Goal: Answer question/provide support: Share knowledge or assist other users

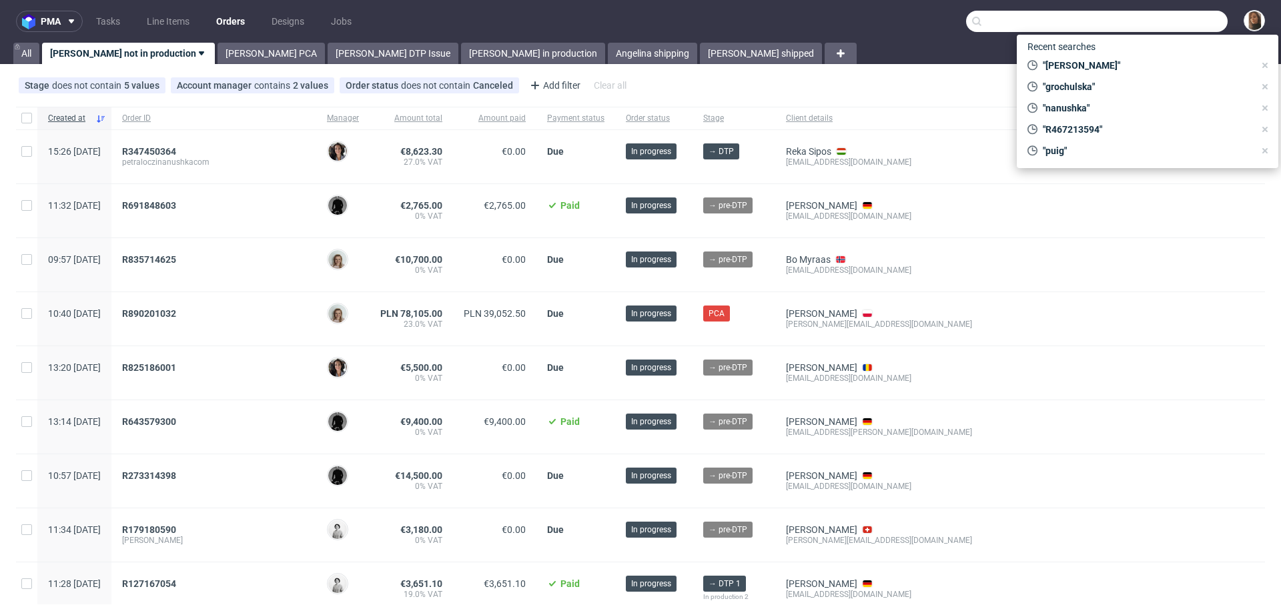
click at [1157, 21] on input "text" at bounding box center [1097, 21] width 262 height 21
paste input "ds@goldkindchen.de"
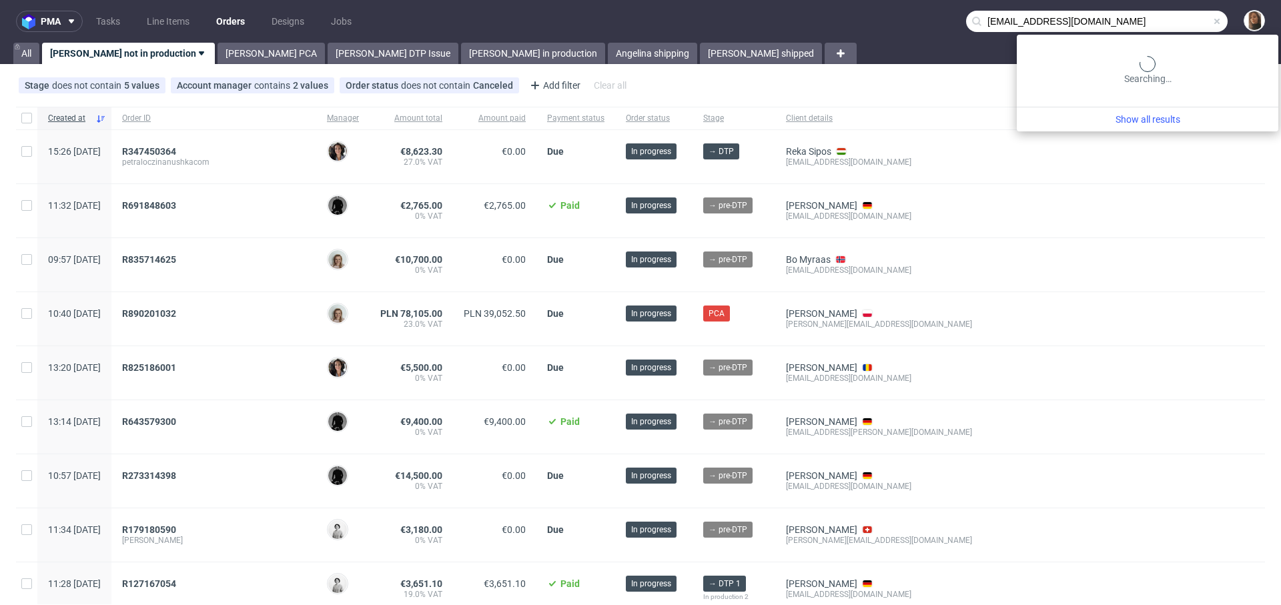
type input "ds@goldkindchen.de"
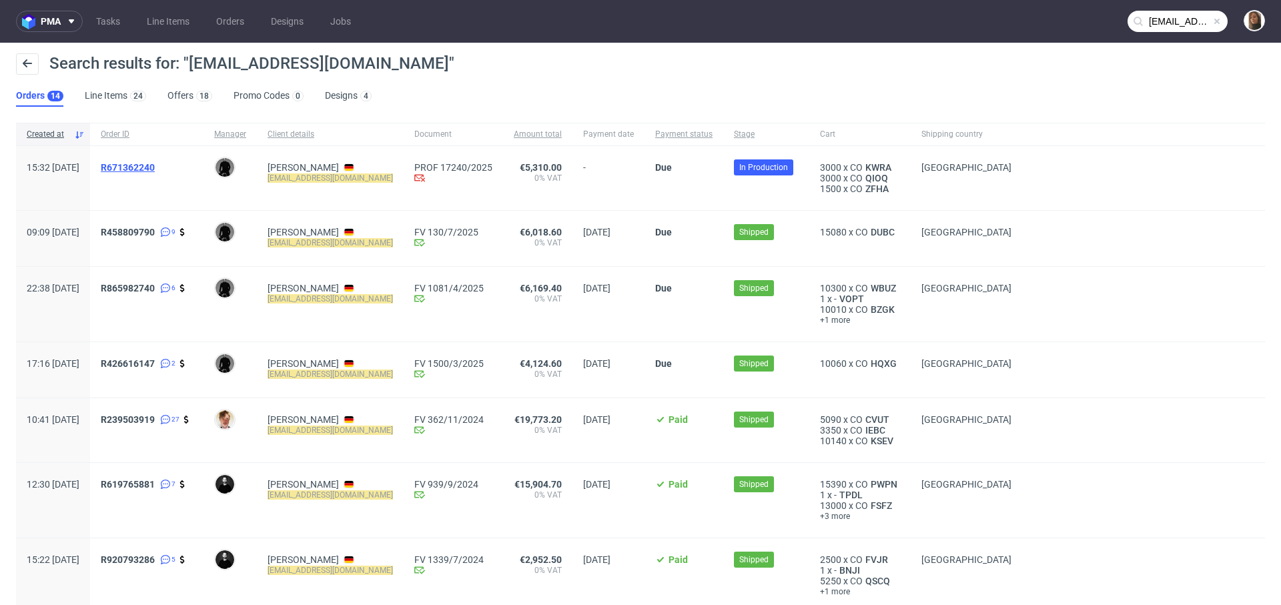
click at [155, 167] on span "R671362240" at bounding box center [128, 167] width 54 height 11
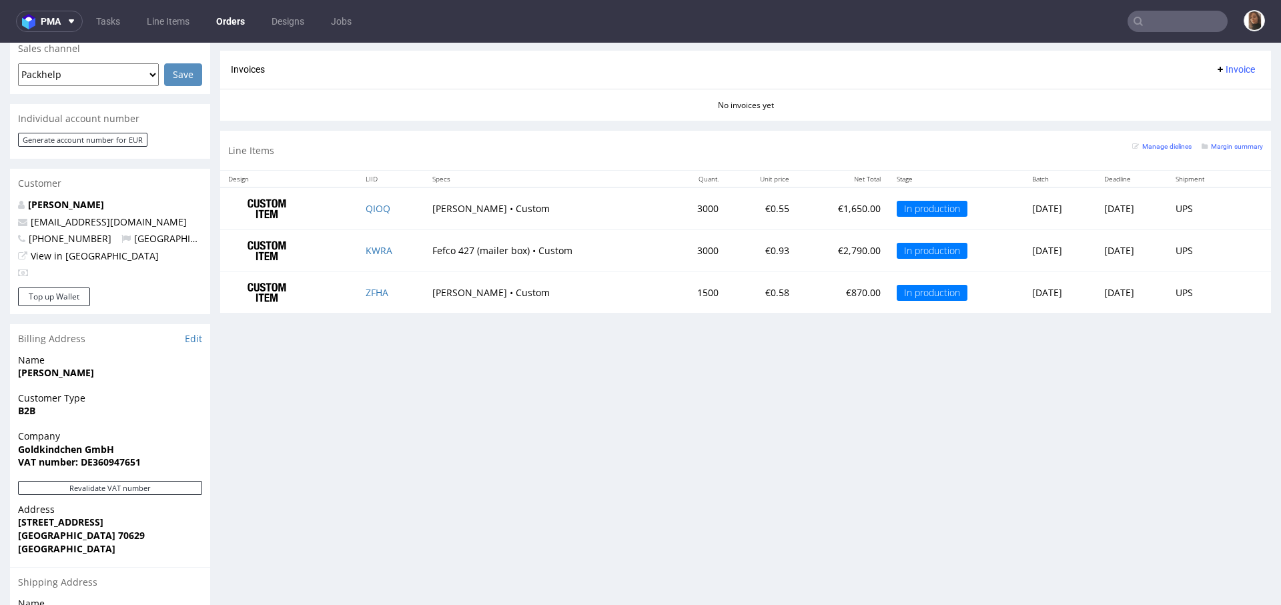
scroll to position [673, 0]
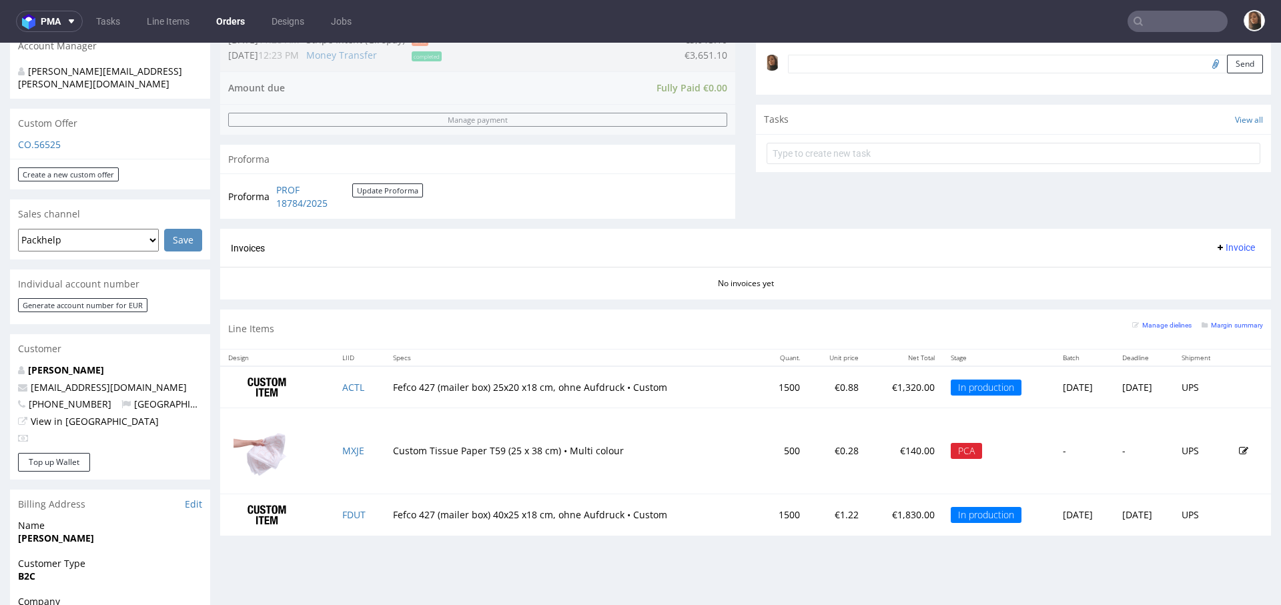
scroll to position [492, 0]
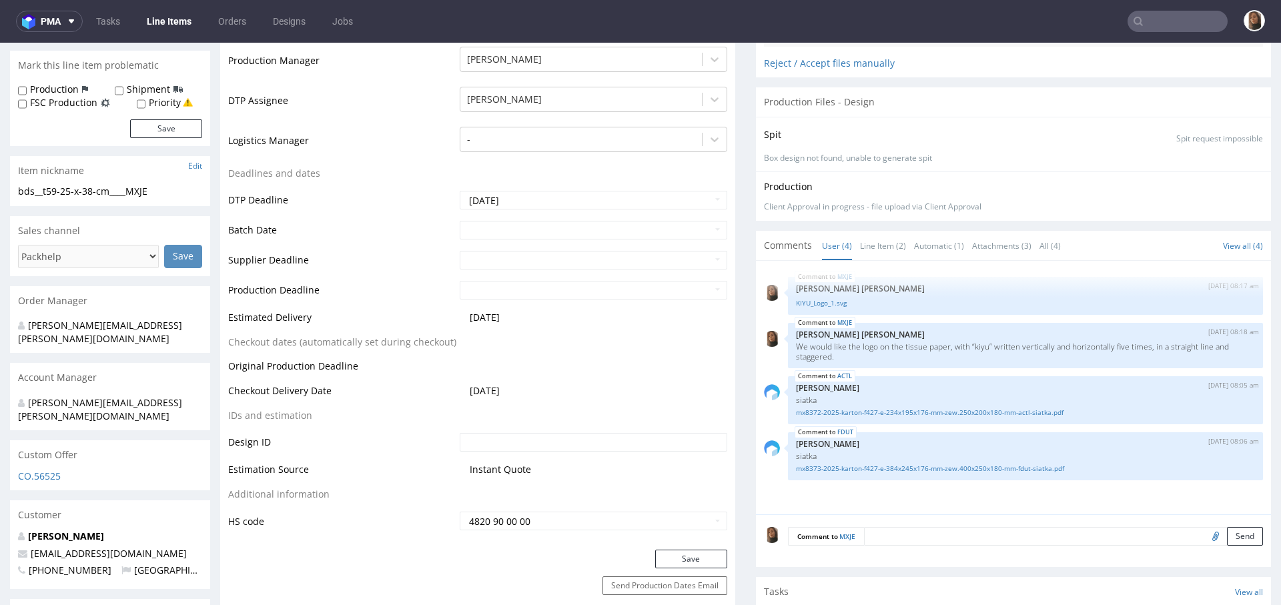
scroll to position [598, 0]
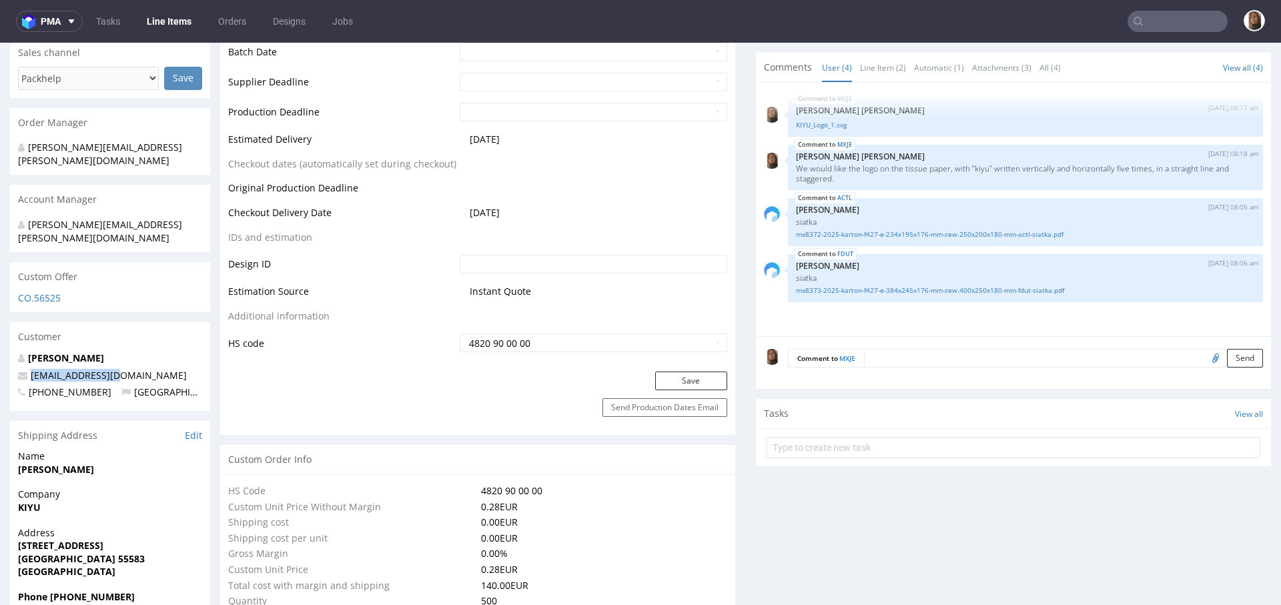
drag, startPoint x: 127, startPoint y: 349, endPoint x: 0, endPoint y: 349, distance: 126.8
copy span "[EMAIL_ADDRESS][DOMAIN_NAME]"
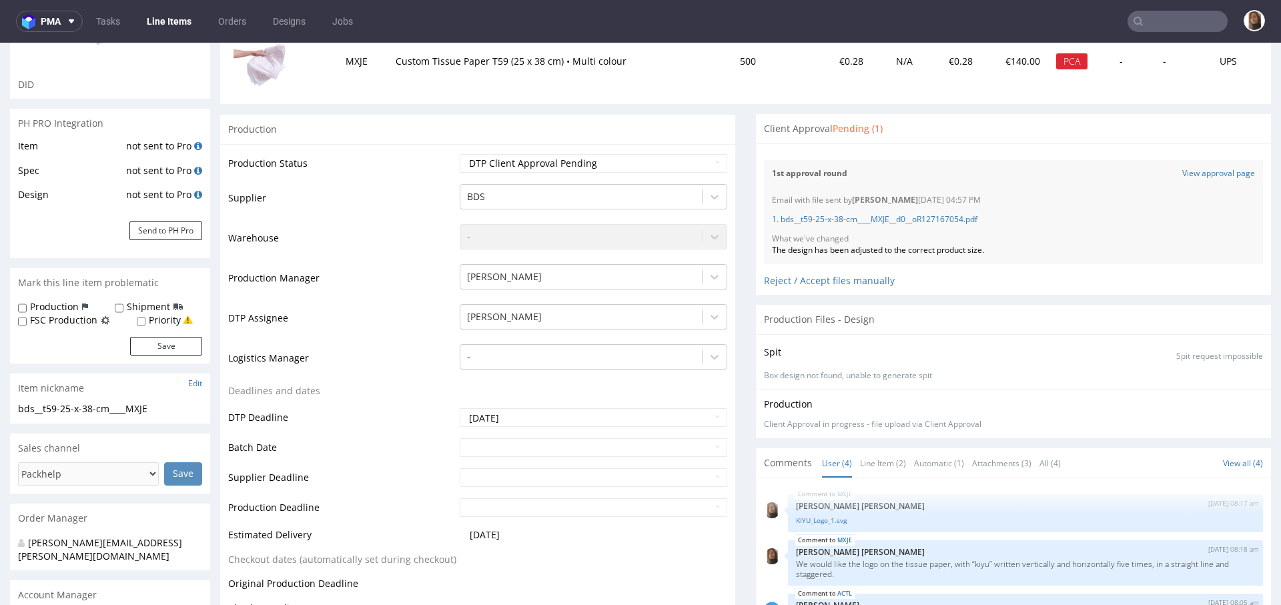
scroll to position [0, 0]
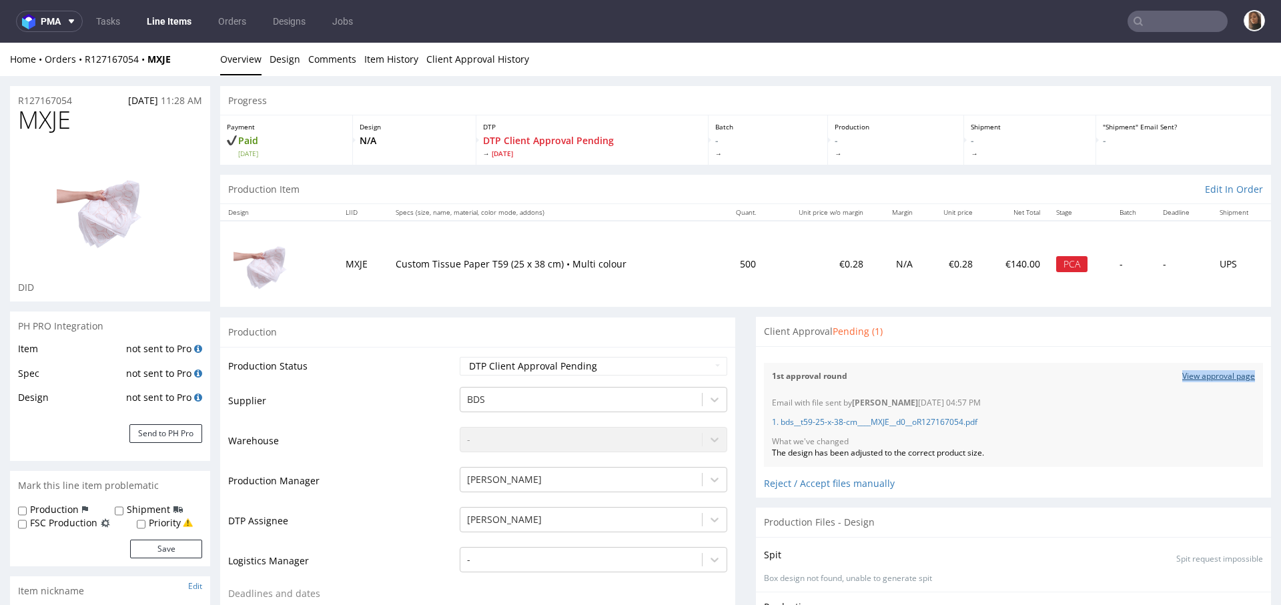
copy link "View approval page"
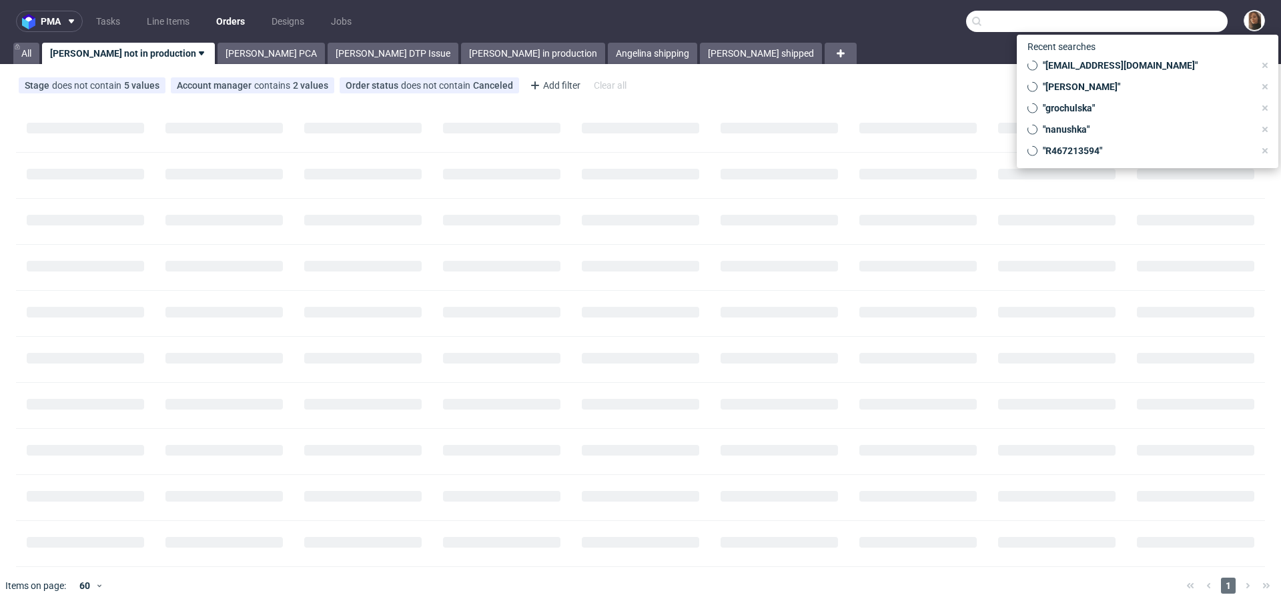
click at [1174, 17] on input "text" at bounding box center [1097, 21] width 262 height 21
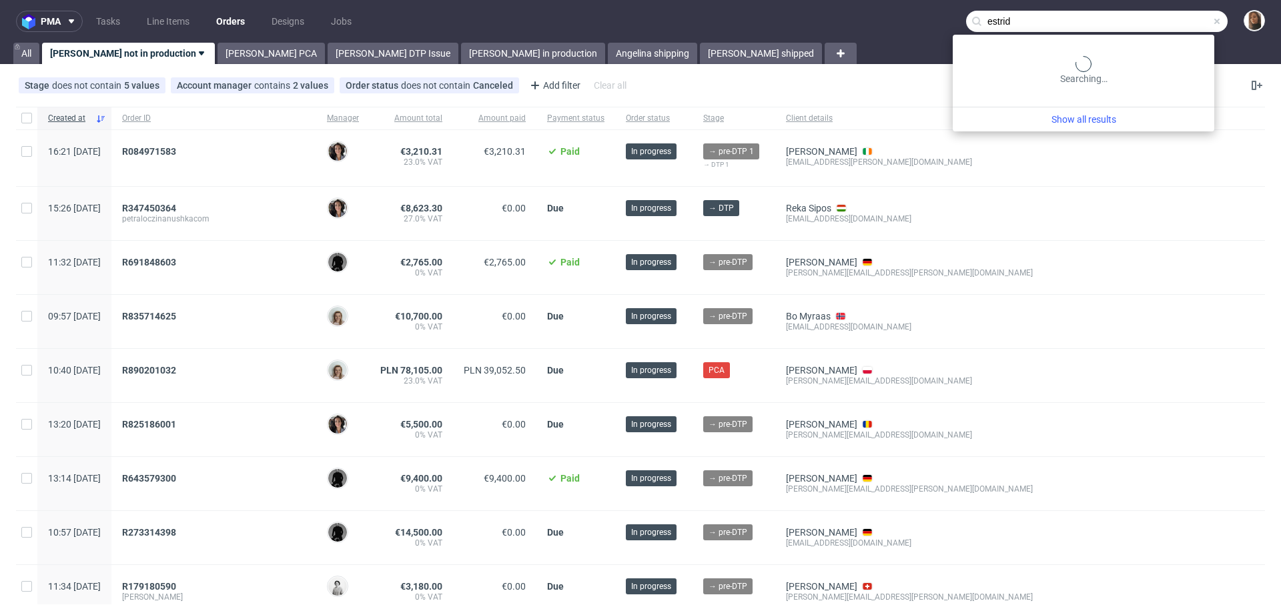
type input "estrid"
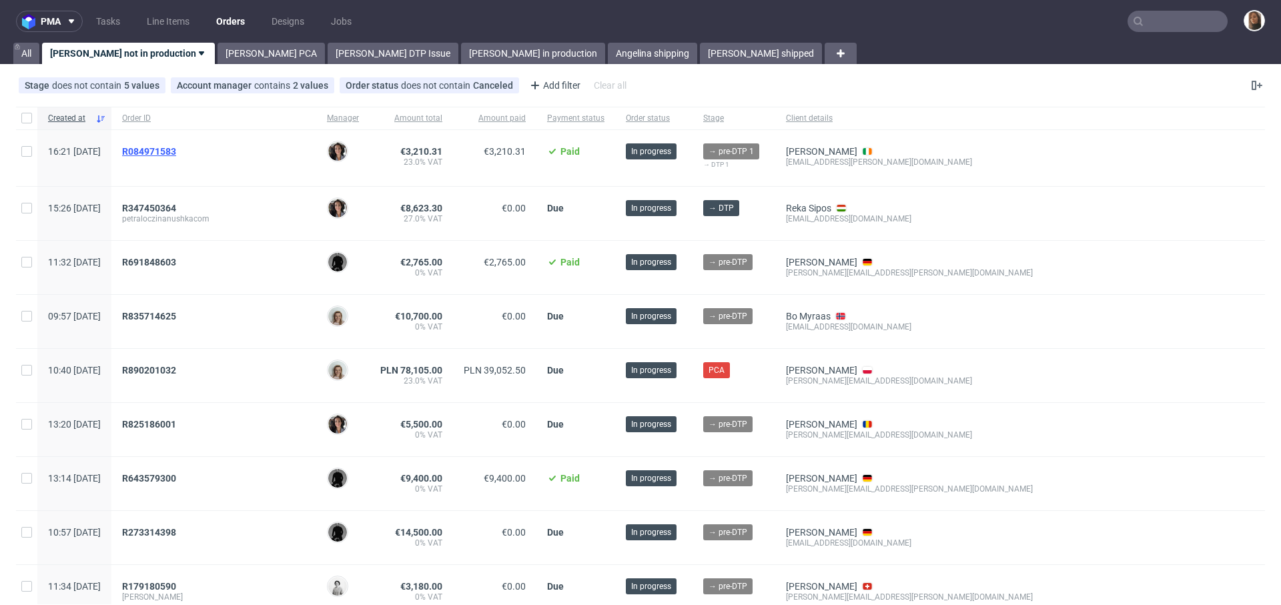
click at [176, 154] on span "R084971583" at bounding box center [149, 151] width 54 height 11
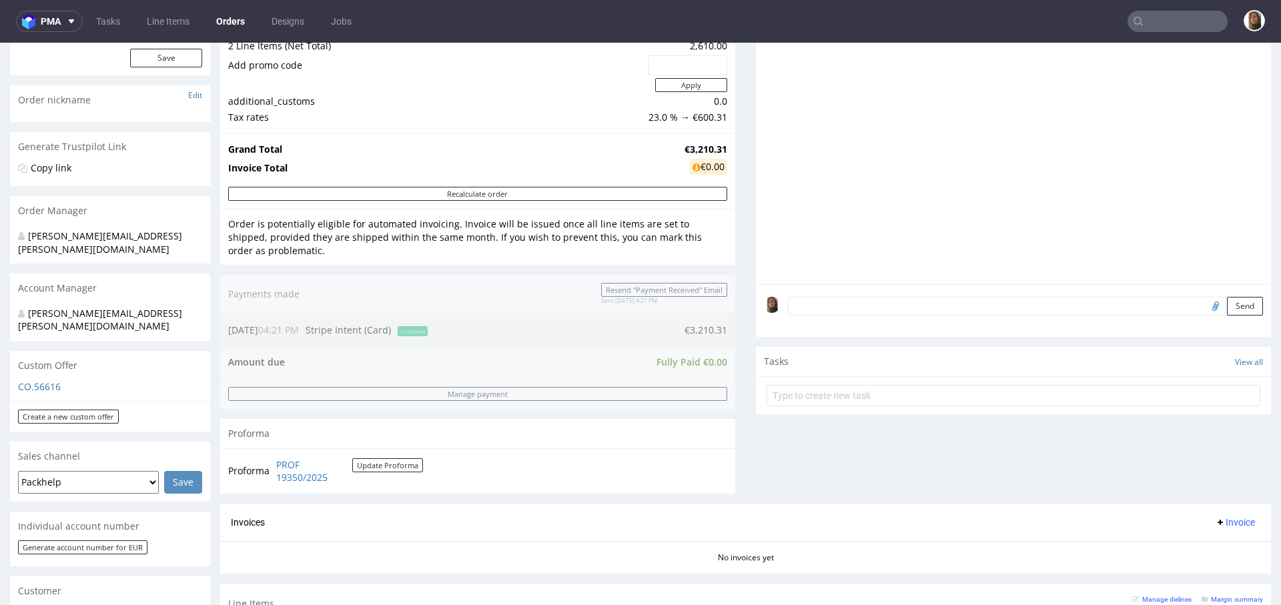
scroll to position [567, 0]
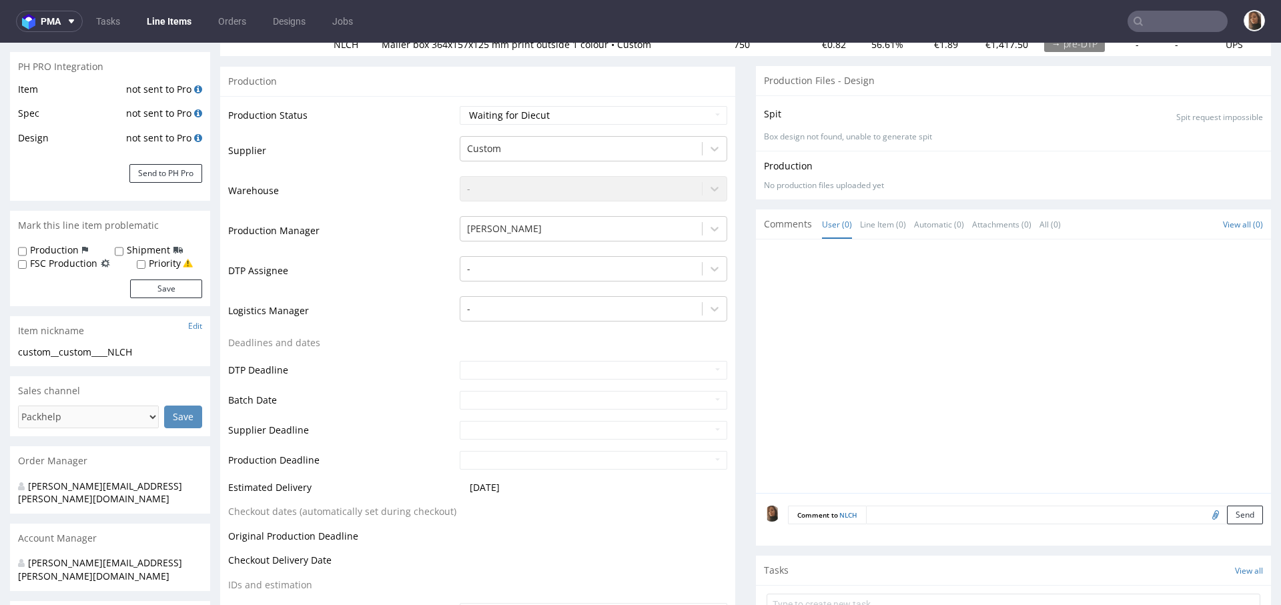
scroll to position [236, 0]
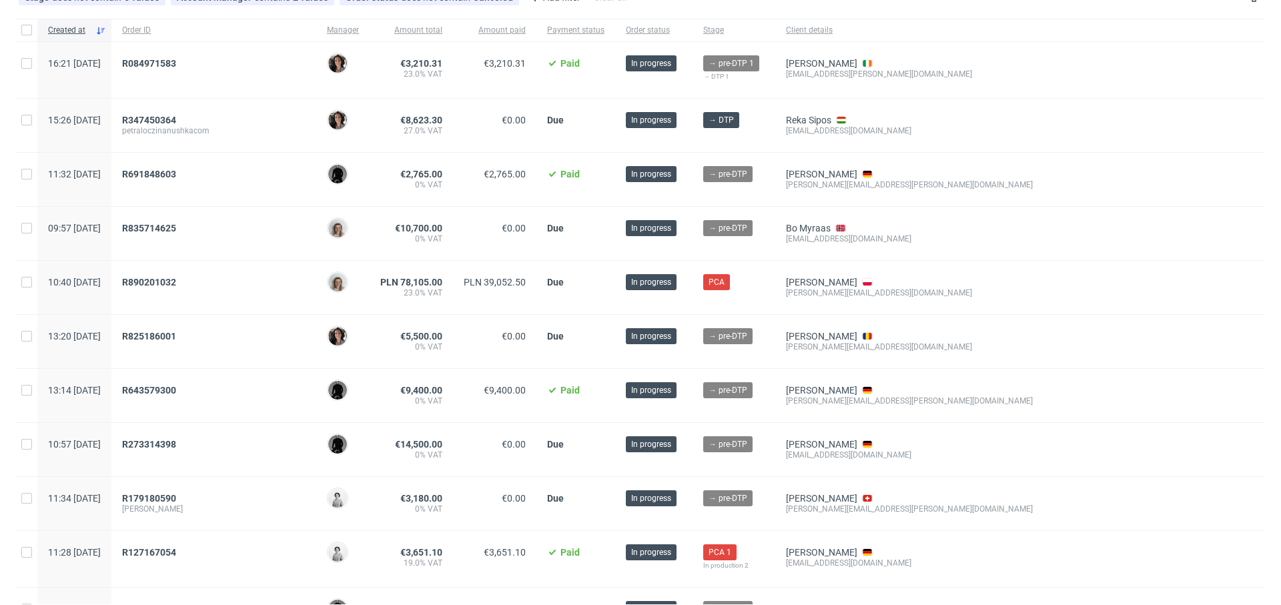
scroll to position [195, 0]
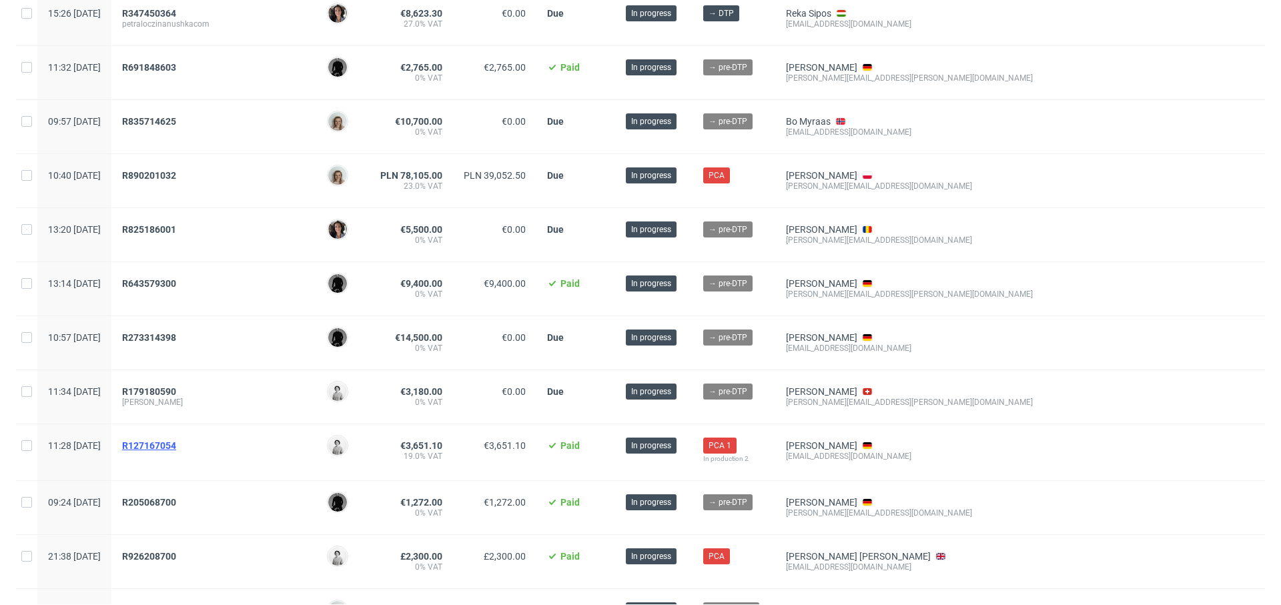
click at [176, 448] on span "R127167054" at bounding box center [149, 445] width 54 height 11
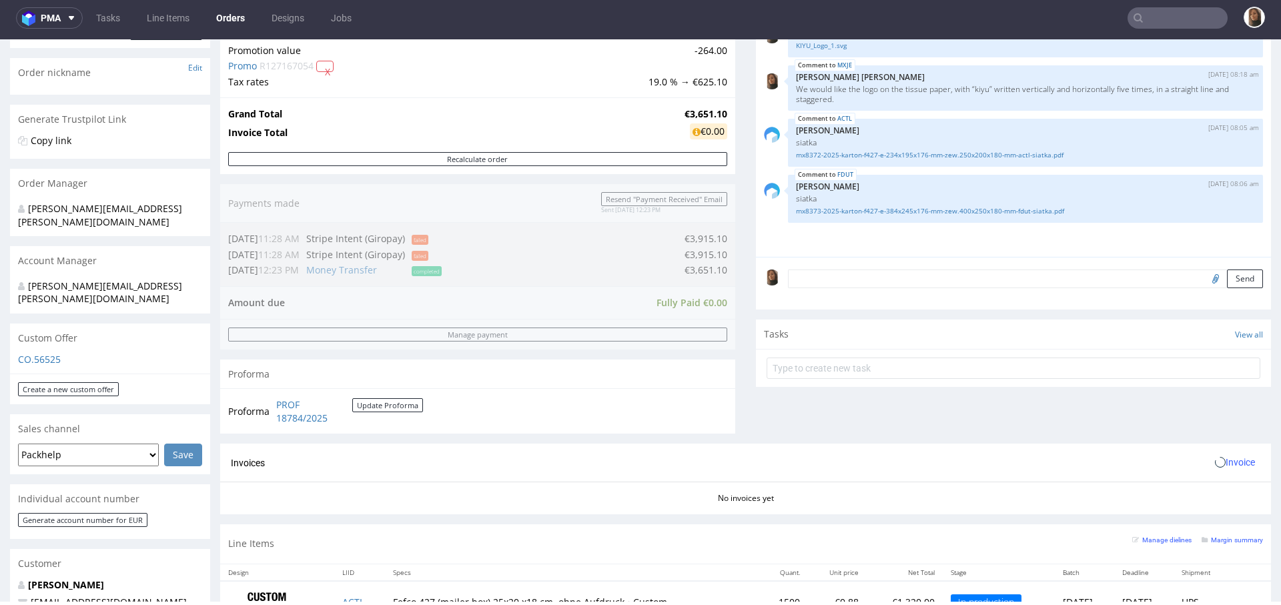
scroll to position [526, 0]
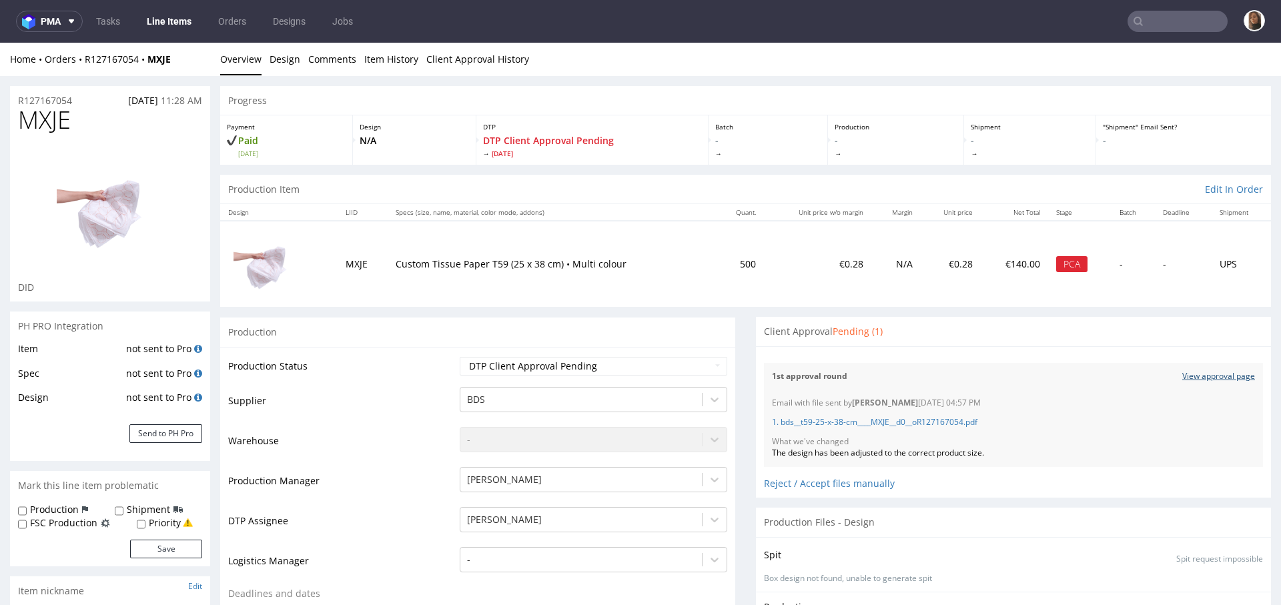
click at [1182, 380] on link "View approval page" at bounding box center [1218, 376] width 73 height 11
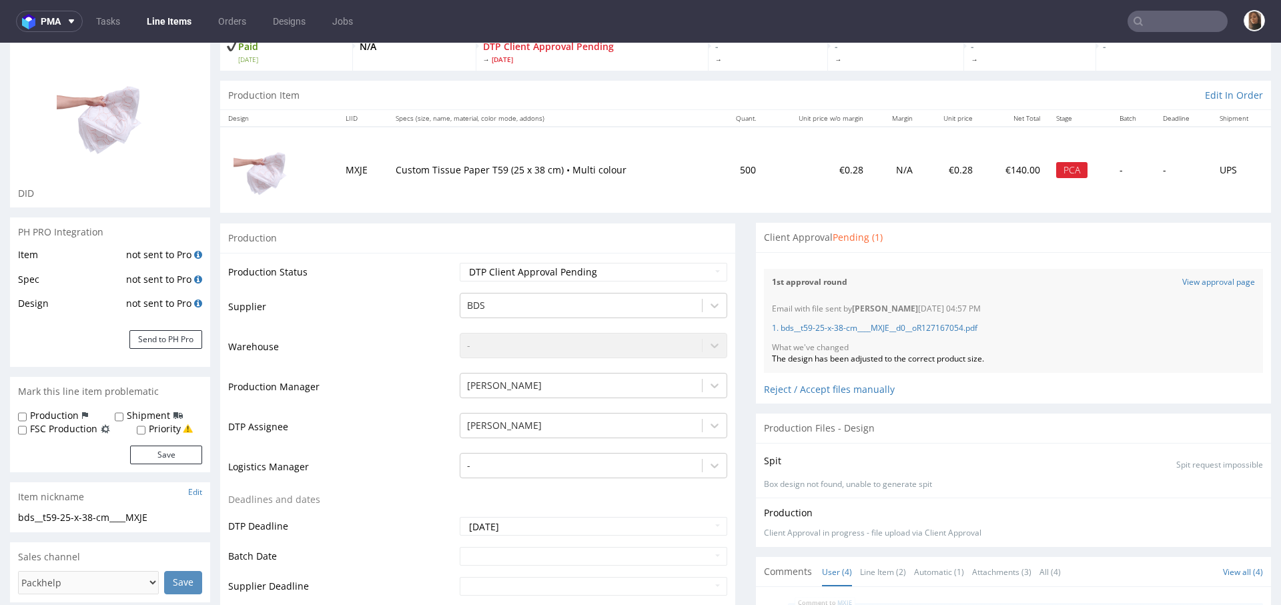
scroll to position [179, 0]
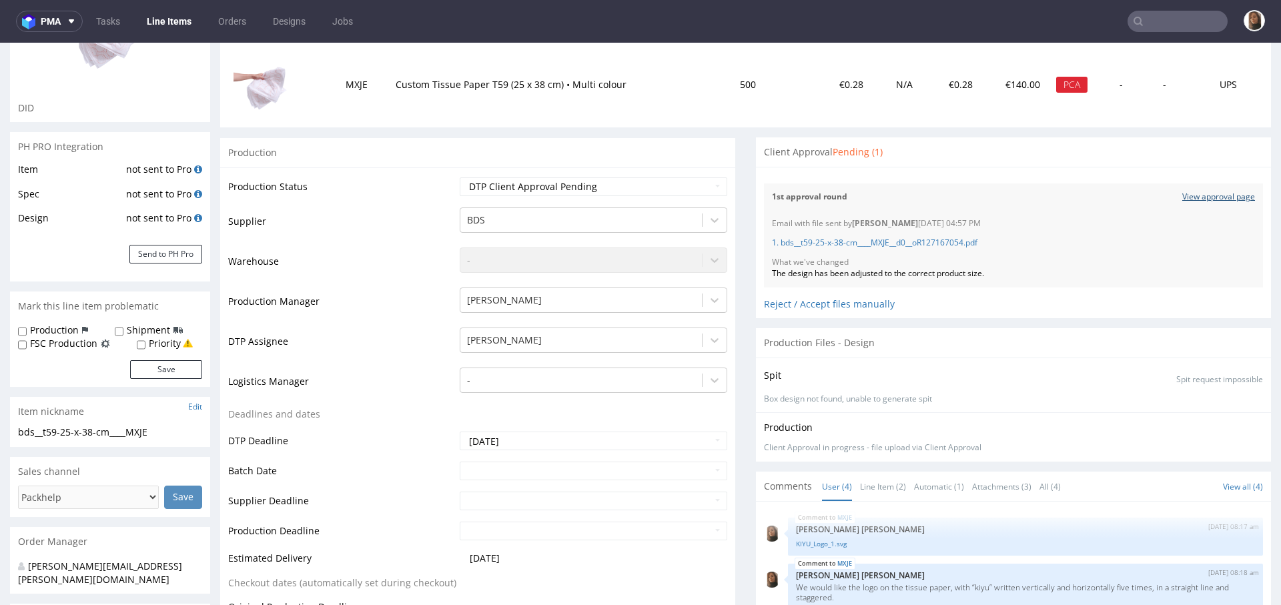
click at [1182, 193] on link "View approval page" at bounding box center [1218, 196] width 73 height 11
click at [844, 305] on div "Reject / Accept files manually" at bounding box center [1013, 299] width 499 height 23
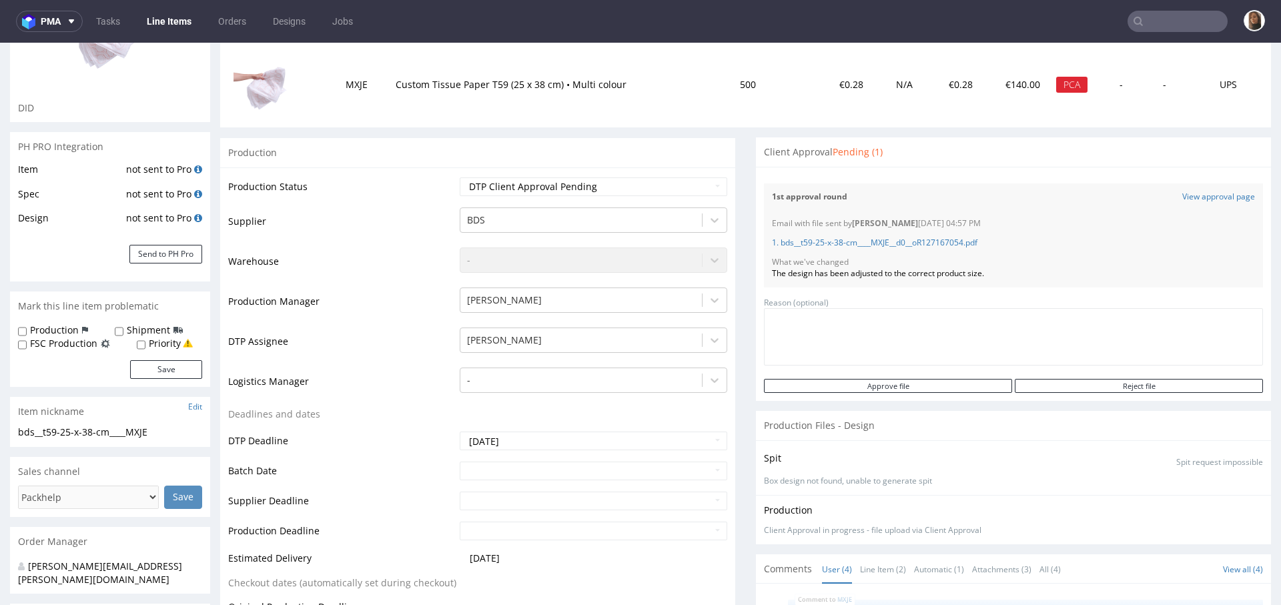
click at [1026, 330] on textarea at bounding box center [1013, 336] width 499 height 57
type textarea "comment"
click at [1138, 390] on input "Reject file" at bounding box center [1139, 386] width 248 height 14
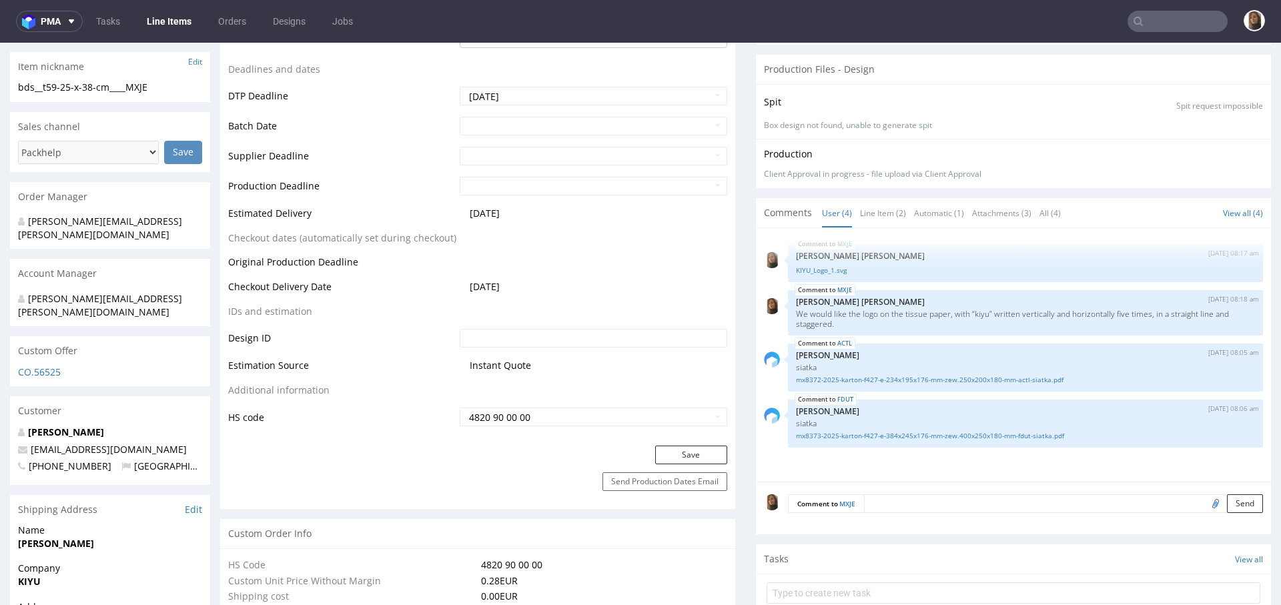
scroll to position [547, 0]
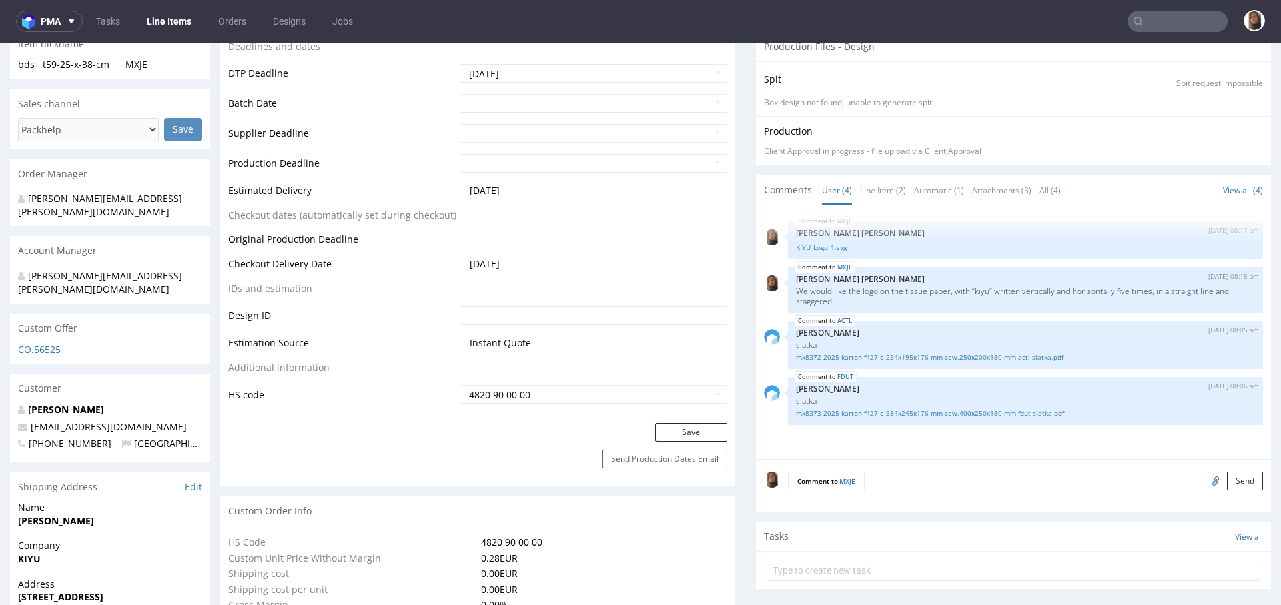
click at [881, 482] on textarea at bounding box center [1063, 481] width 399 height 19
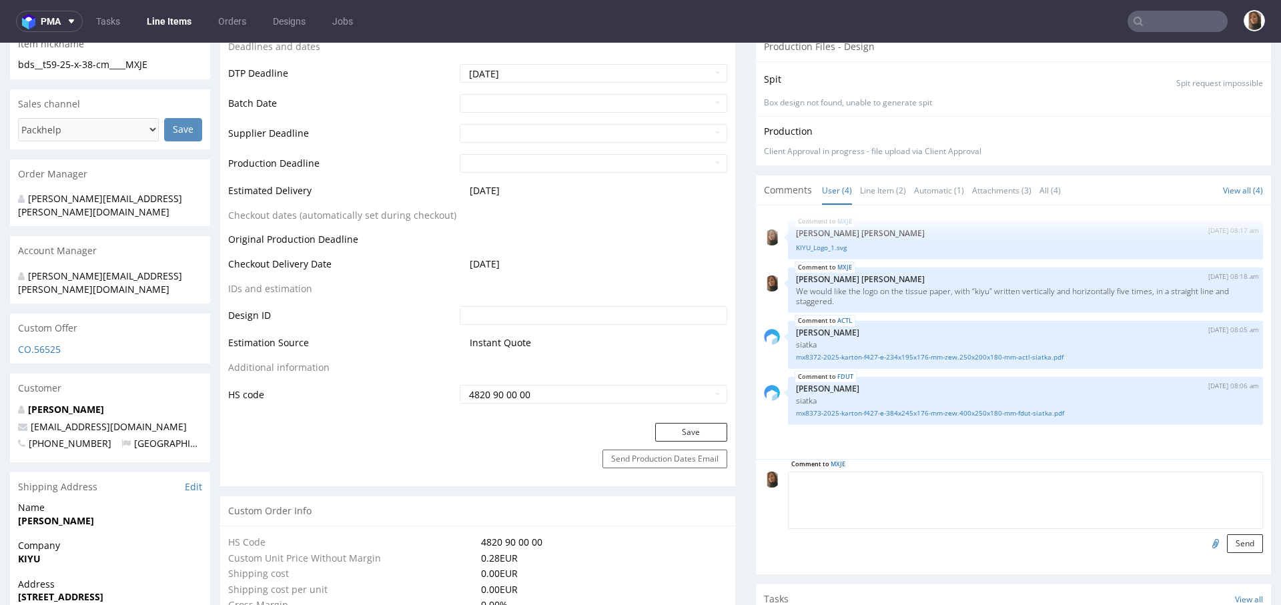
paste textarea "Unfortunately, however, it does not quite meet our expectations. We would like …"
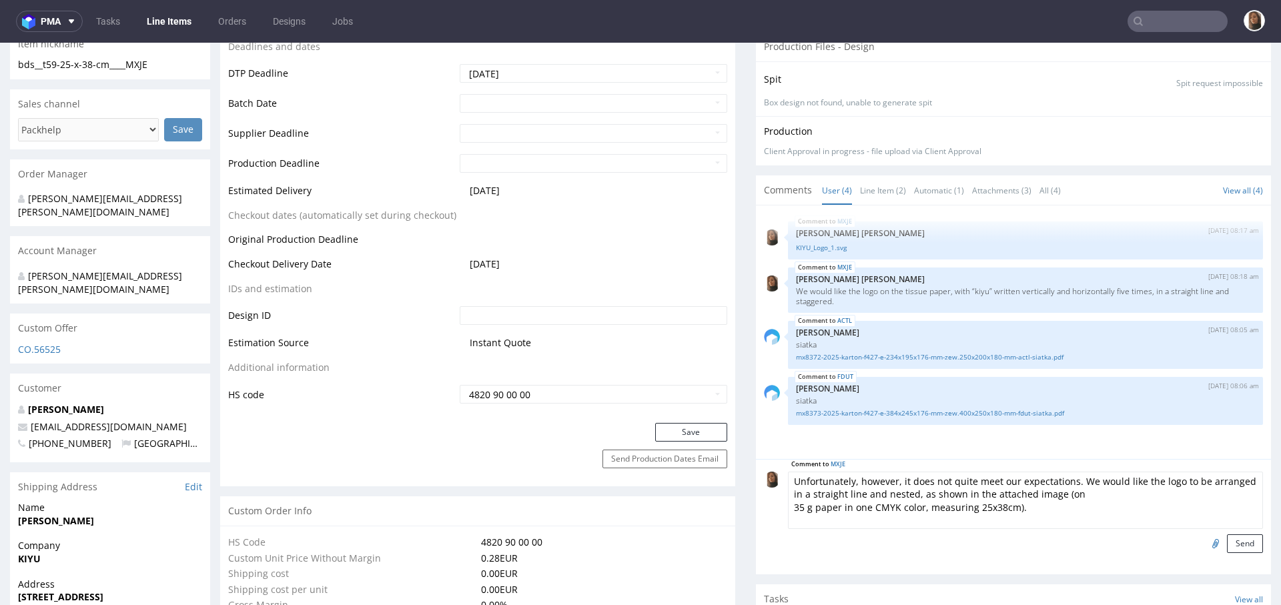
drag, startPoint x: 886, startPoint y: 479, endPoint x: 740, endPoint y: 480, distance: 146.1
drag, startPoint x: 1026, startPoint y: 506, endPoint x: 950, endPoint y: 494, distance: 77.0
click at [950, 494] on textarea "It does not quite meet our expectations. We would like the logo to be arranged …" at bounding box center [1025, 500] width 475 height 57
type textarea "It does not quite meet our expectations. We would like the logo to be arranged …"
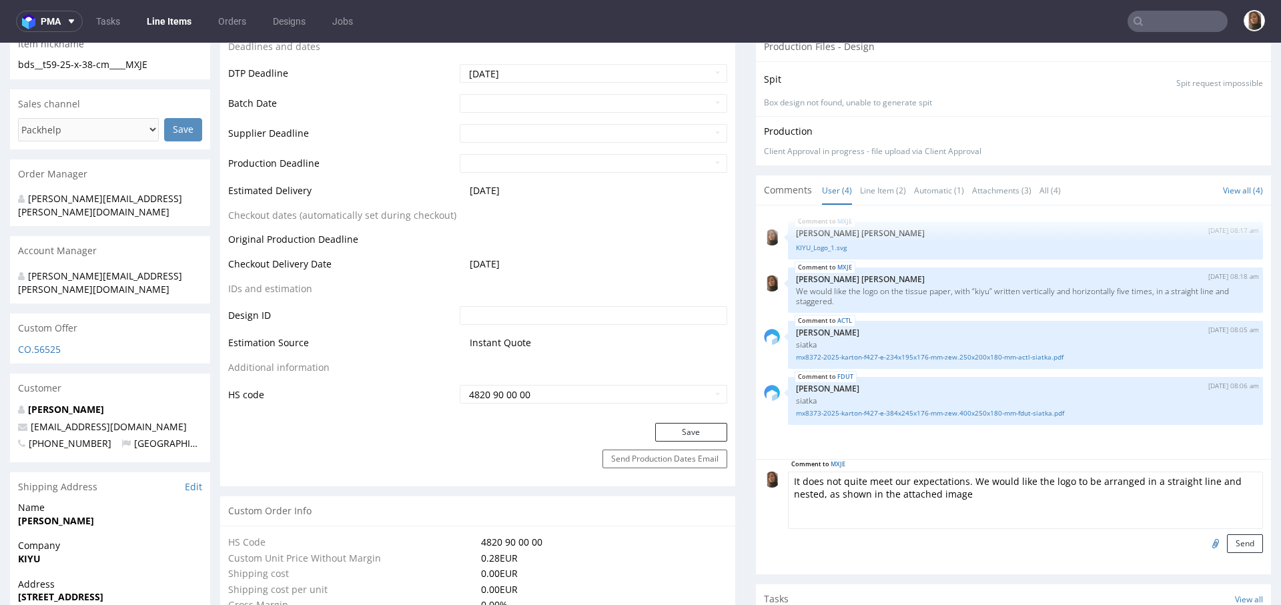
click at [1204, 542] on input "file" at bounding box center [1213, 542] width 19 height 17
type input "C:\fakepath\b4125e60-82e8-4e82-953d-8757ebe1a993.jpeg"
click at [1227, 540] on button "Send" at bounding box center [1245, 543] width 36 height 19
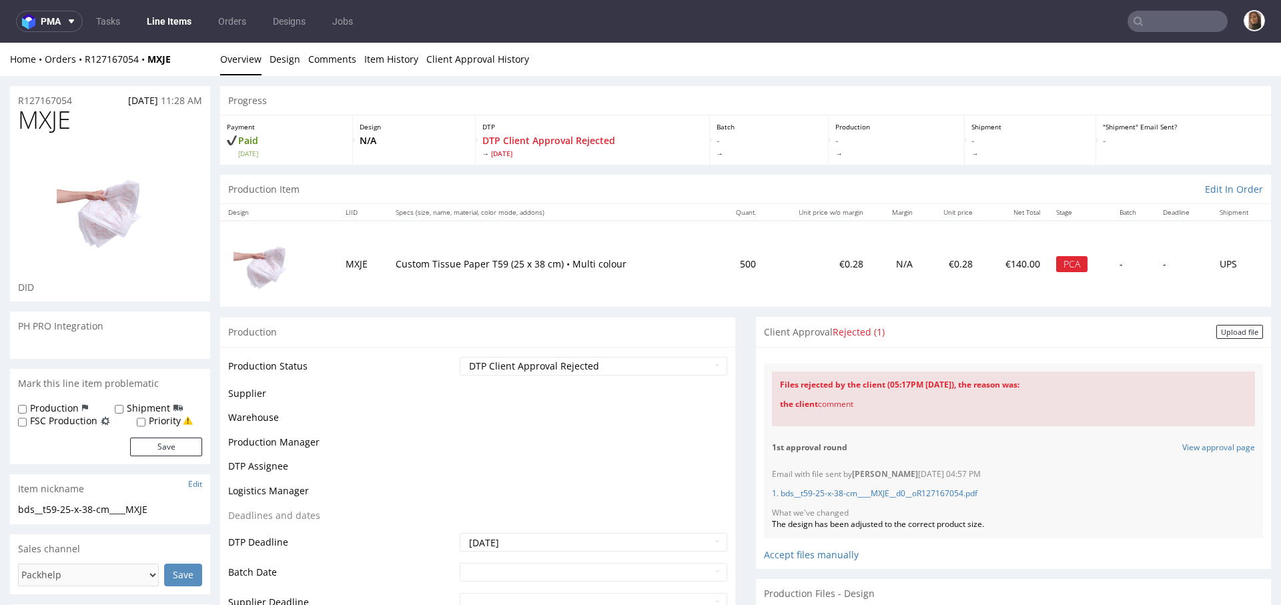
scroll to position [40, 0]
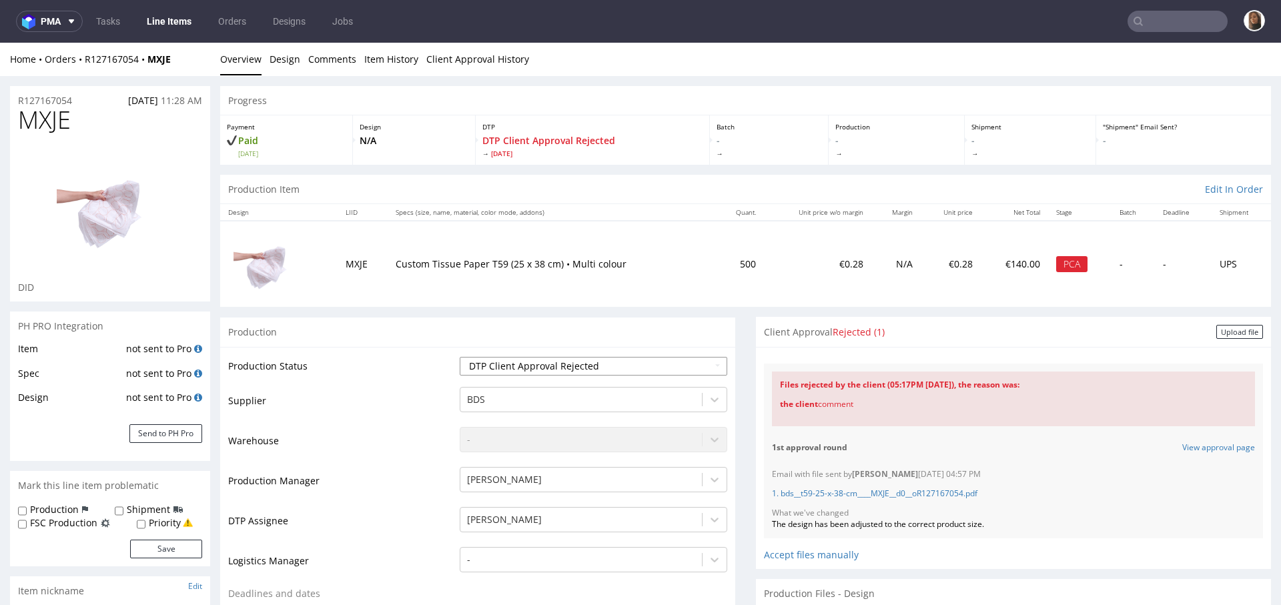
click at [587, 367] on select "Waiting for Artwork Waiting for Diecut Waiting for Mockup Waiting for DTP Waiti…" at bounding box center [594, 366] width 268 height 19
select select "back_for_dtp"
click at [460, 357] on select "Waiting for Artwork Waiting for Diecut Waiting for Mockup Waiting for DTP Waiti…" at bounding box center [594, 366] width 268 height 19
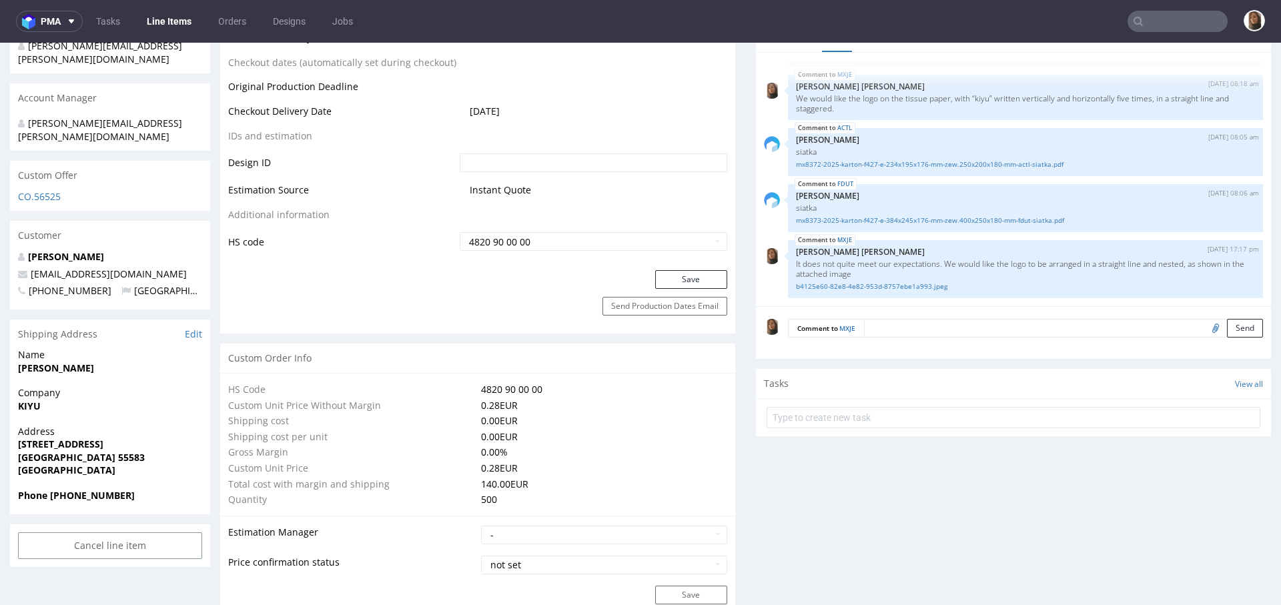
scroll to position [723, 0]
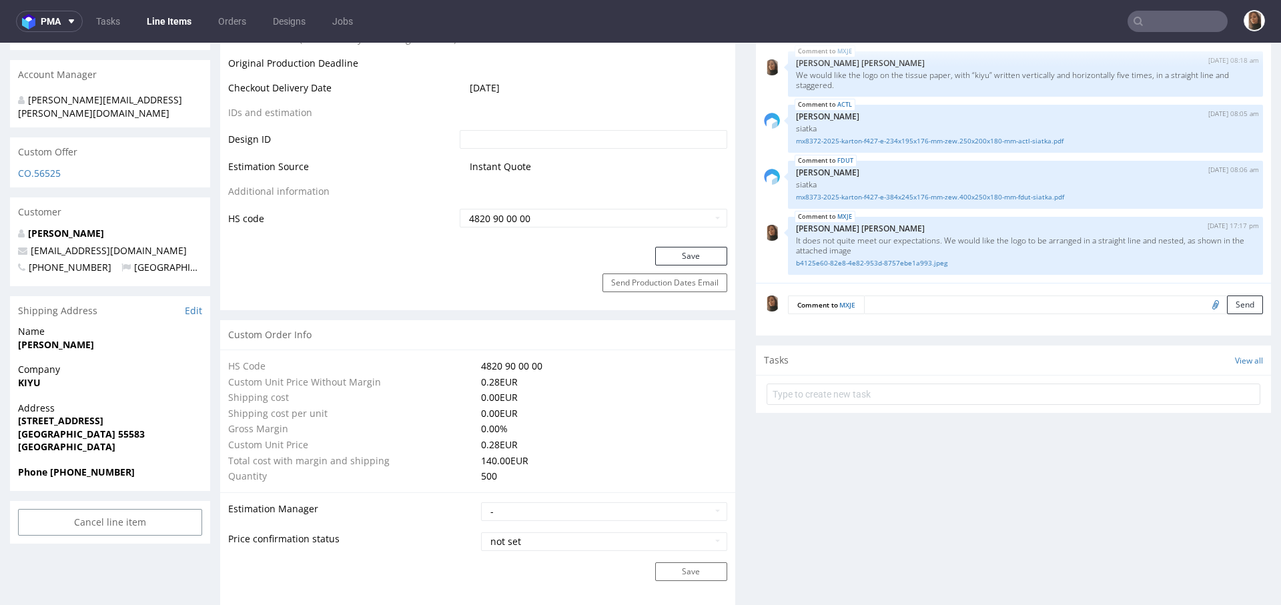
click at [675, 254] on button "Save" at bounding box center [691, 256] width 72 height 19
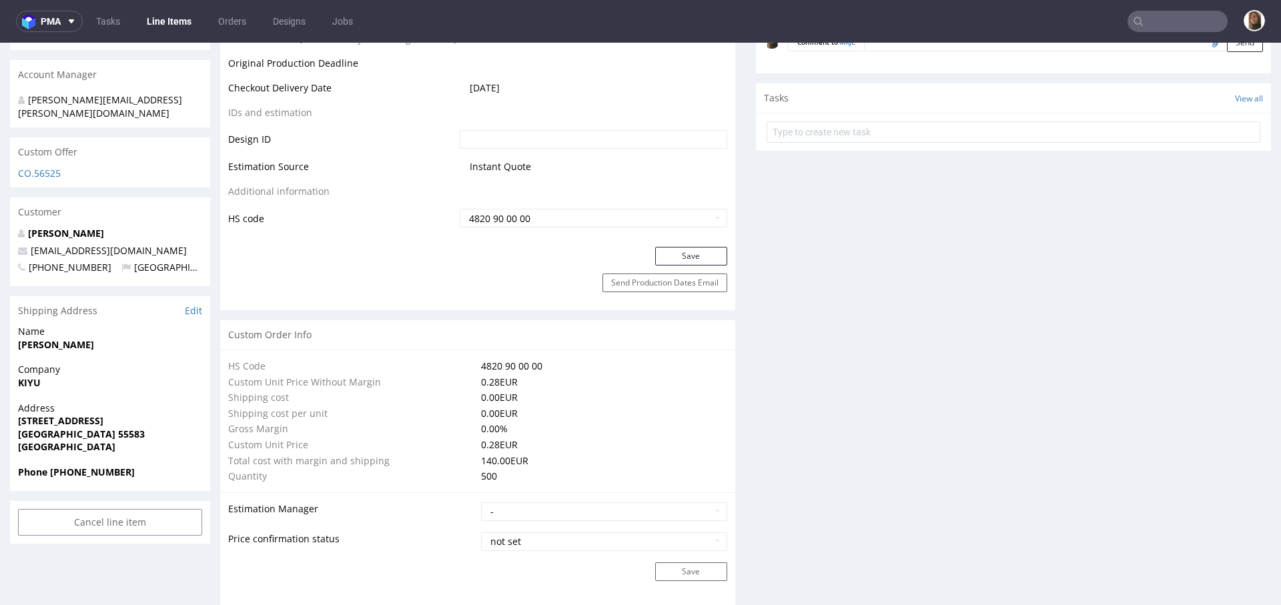
scroll to position [41, 0]
